Goal: Information Seeking & Learning: Stay updated

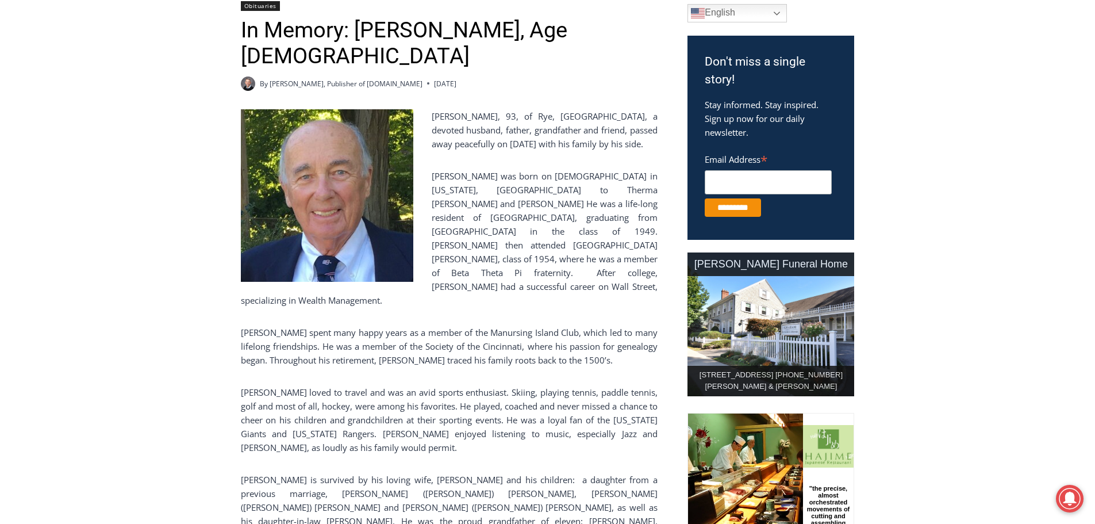
scroll to position [345, 0]
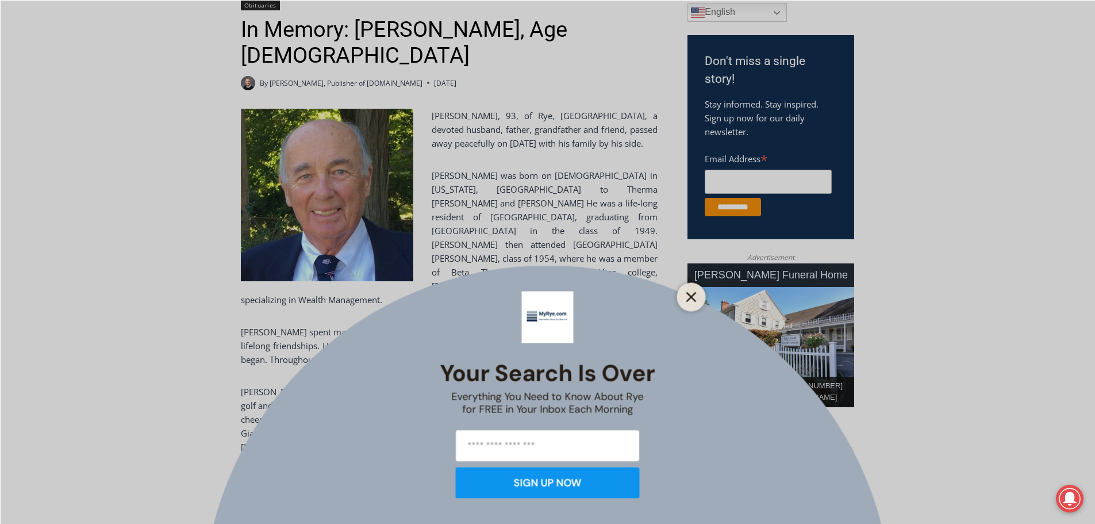
click at [687, 301] on line "Close" at bounding box center [691, 297] width 8 height 8
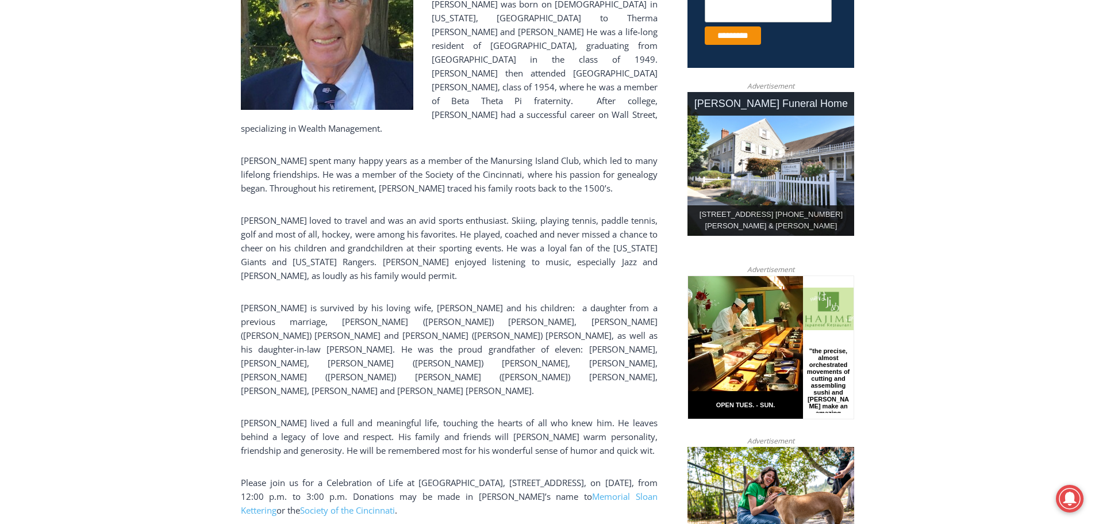
scroll to position [575, 0]
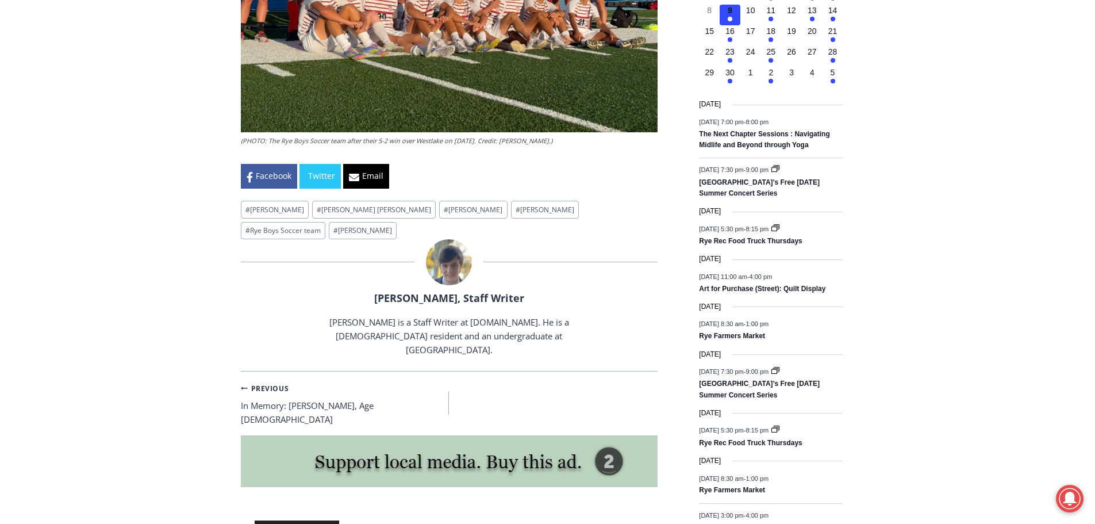
scroll to position [1437, 0]
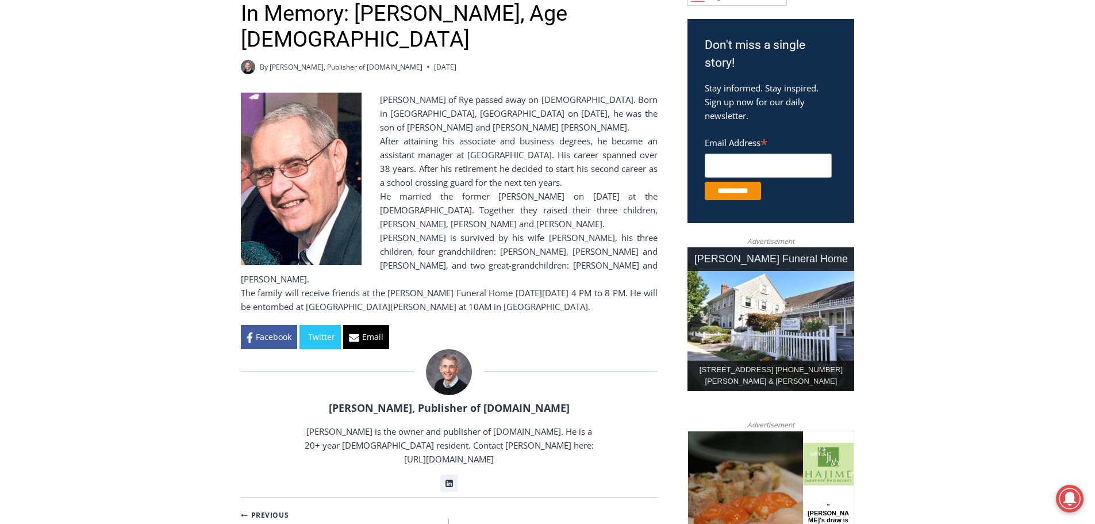
scroll to position [402, 0]
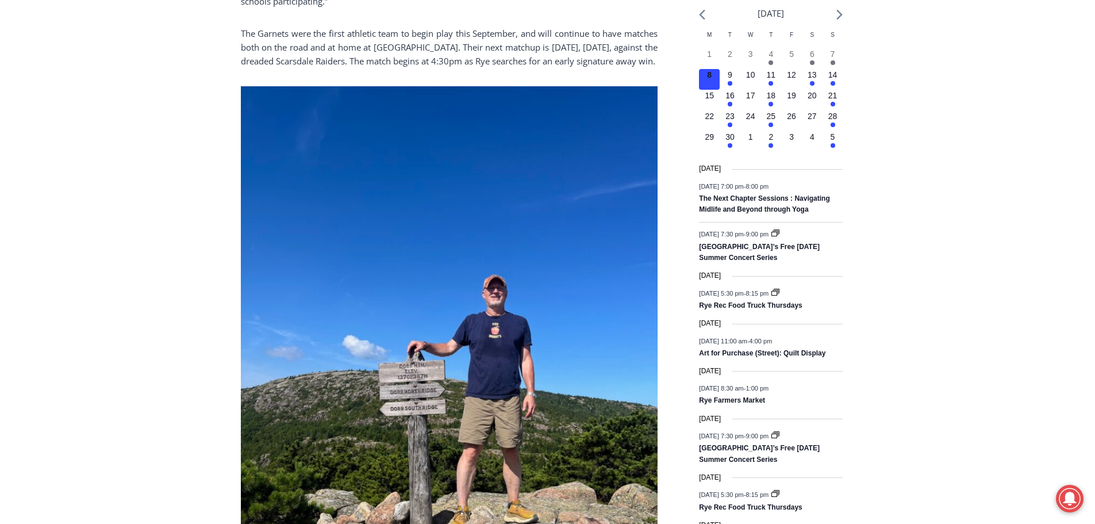
scroll to position [1322, 0]
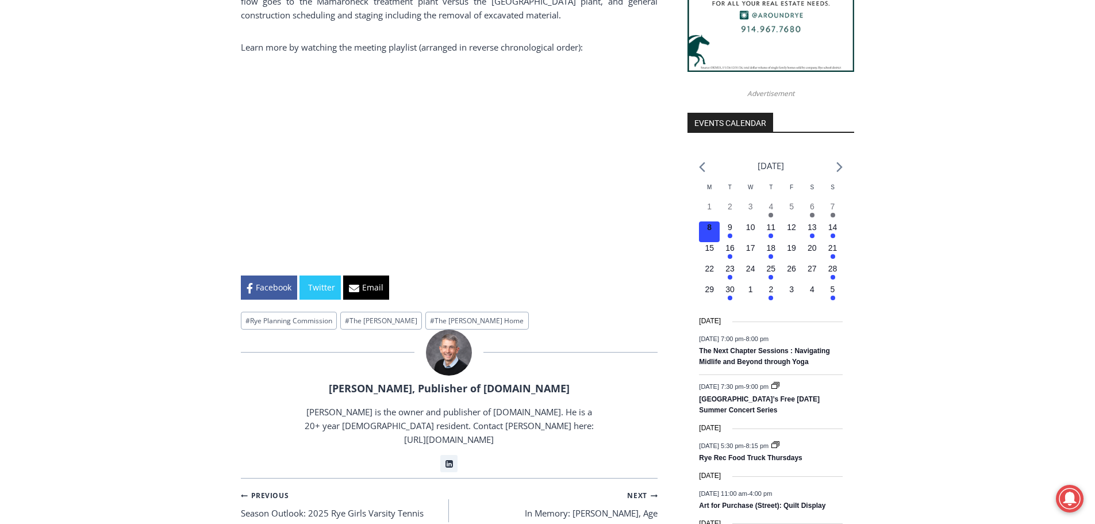
scroll to position [1207, 0]
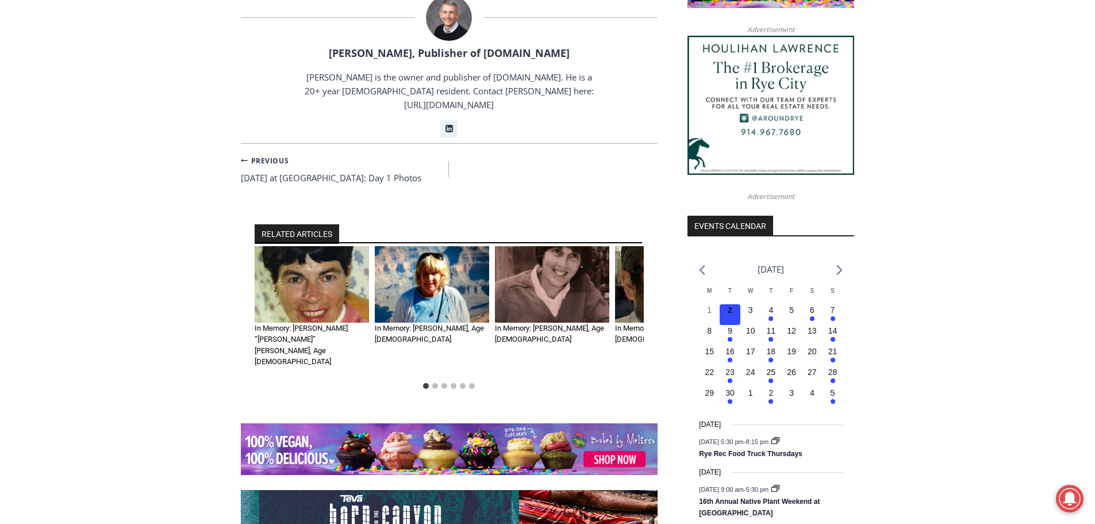
scroll to position [1265, 0]
